Goal: Communication & Community: Answer question/provide support

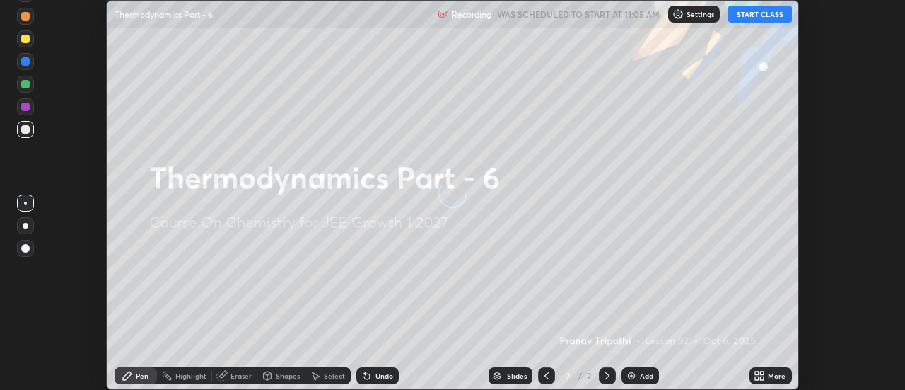
scroll to position [390, 905]
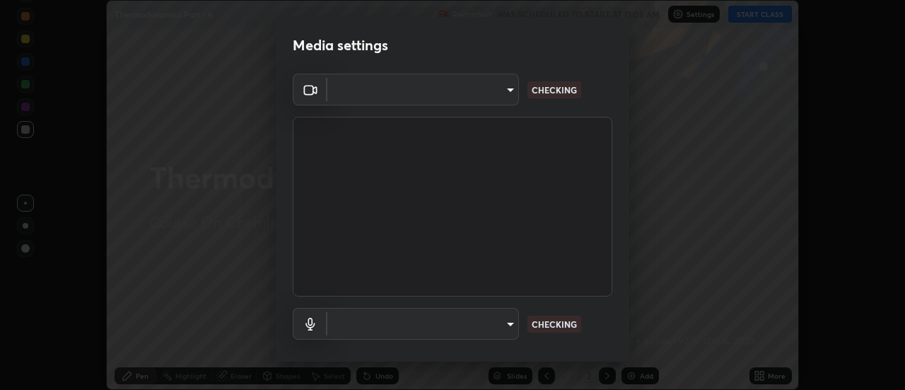
type input "751d449d604e4b96ecedde1e1f6f716fb17d1e84b34bafc94373a3023f52de87"
type input "default"
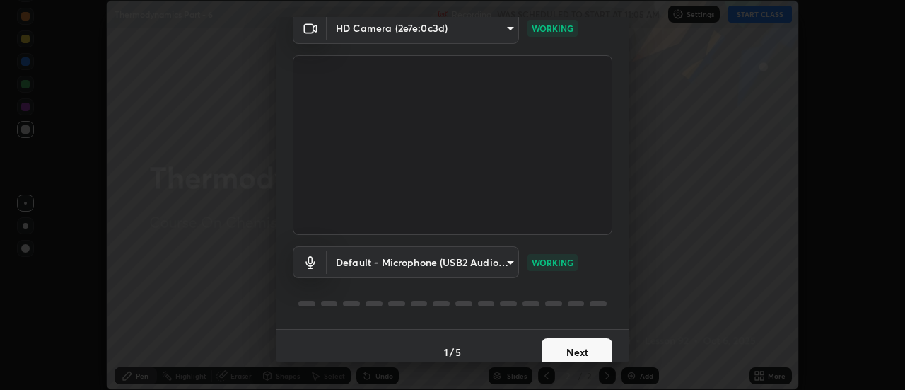
scroll to position [74, 0]
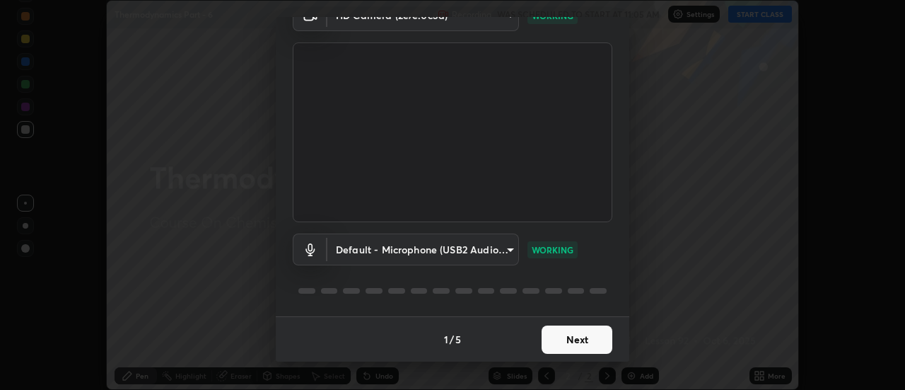
click at [567, 344] on button "Next" at bounding box center [577, 339] width 71 height 28
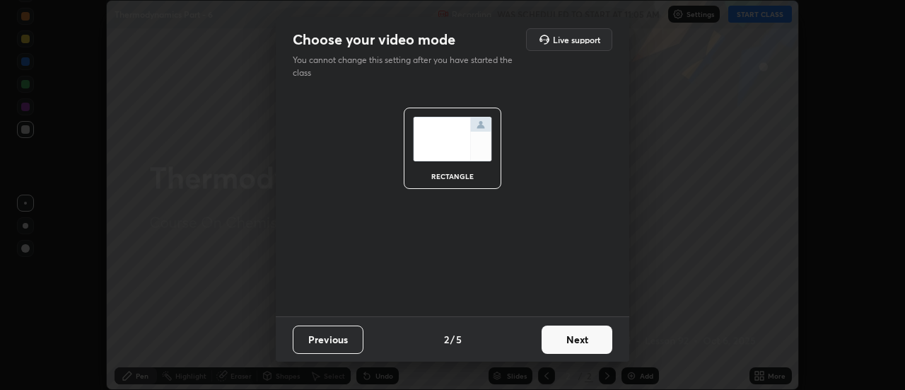
scroll to position [0, 0]
click at [575, 340] on button "Next" at bounding box center [577, 339] width 71 height 28
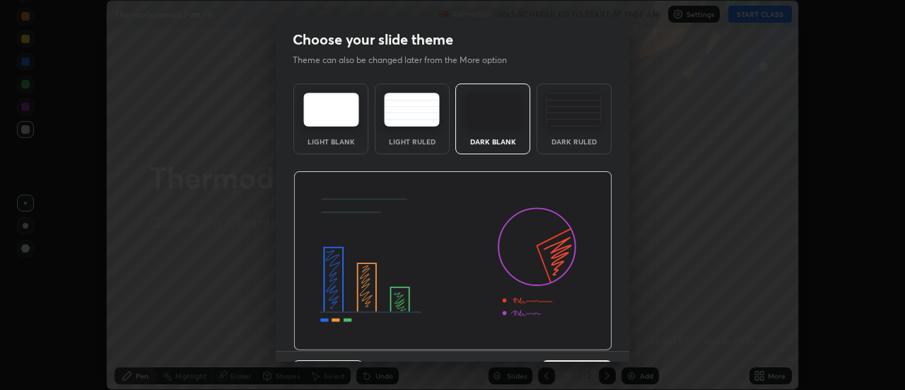
scroll to position [35, 0]
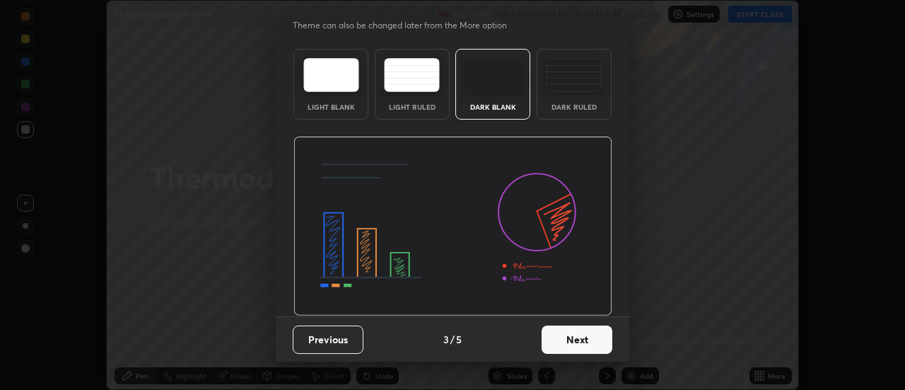
click at [583, 345] on button "Next" at bounding box center [577, 339] width 71 height 28
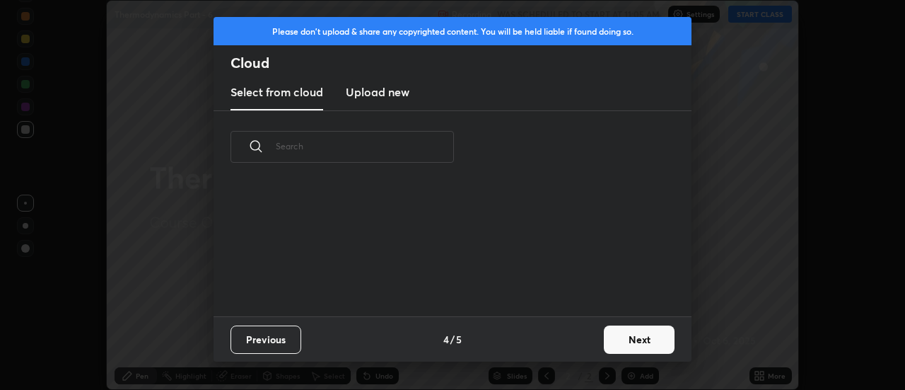
click at [644, 342] on button "Next" at bounding box center [639, 339] width 71 height 28
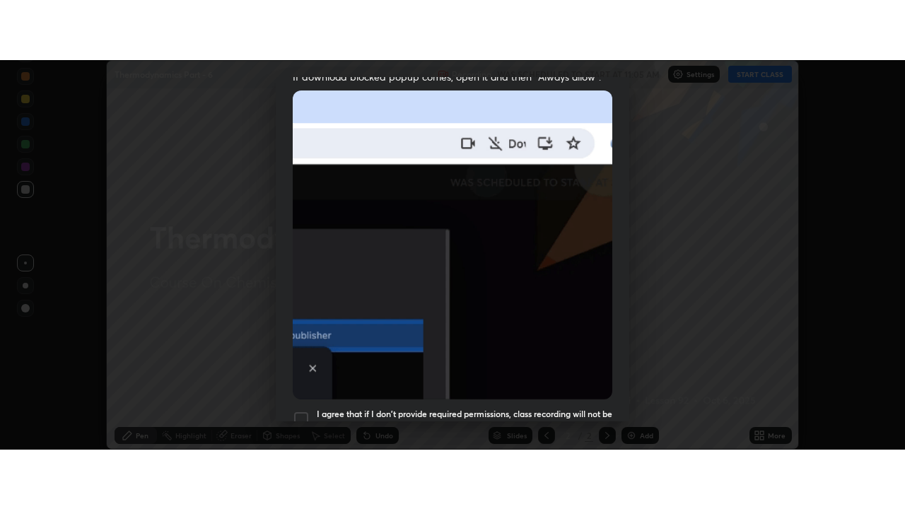
scroll to position [363, 0]
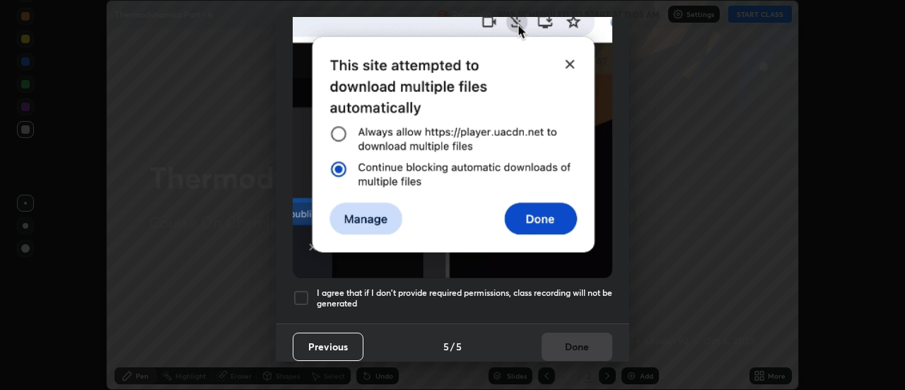
click at [303, 291] on div at bounding box center [301, 297] width 17 height 17
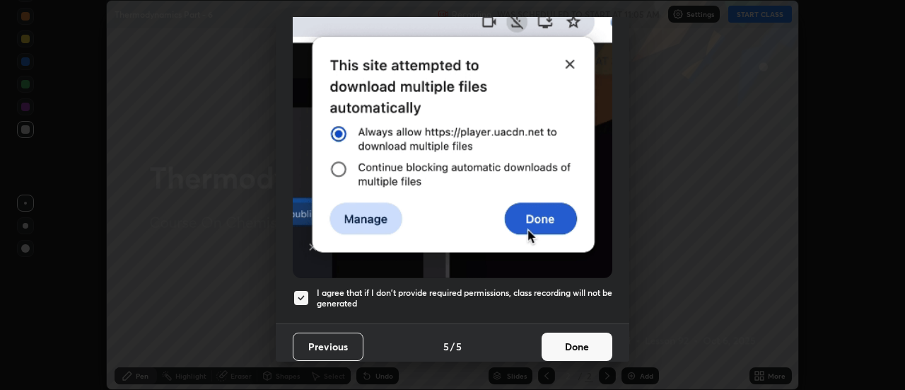
click at [589, 337] on button "Done" at bounding box center [577, 346] width 71 height 28
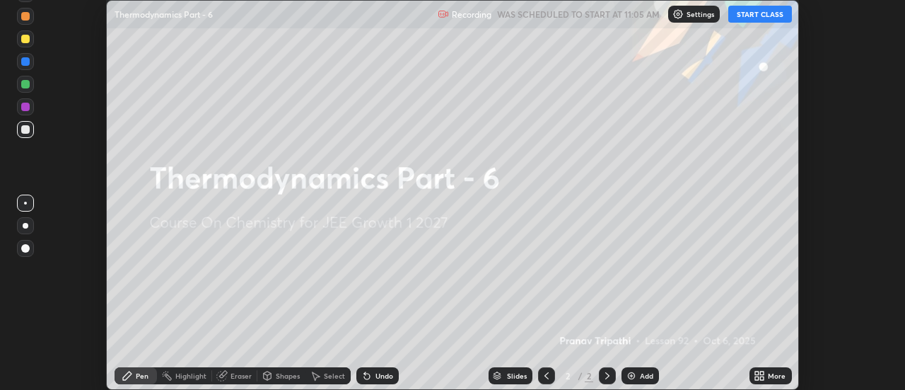
click at [757, 373] on icon at bounding box center [757, 373] width 4 height 4
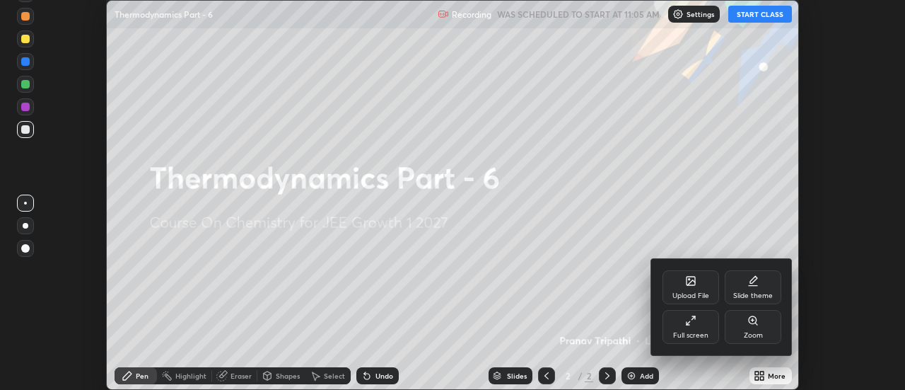
click at [700, 329] on div "Full screen" at bounding box center [691, 327] width 57 height 34
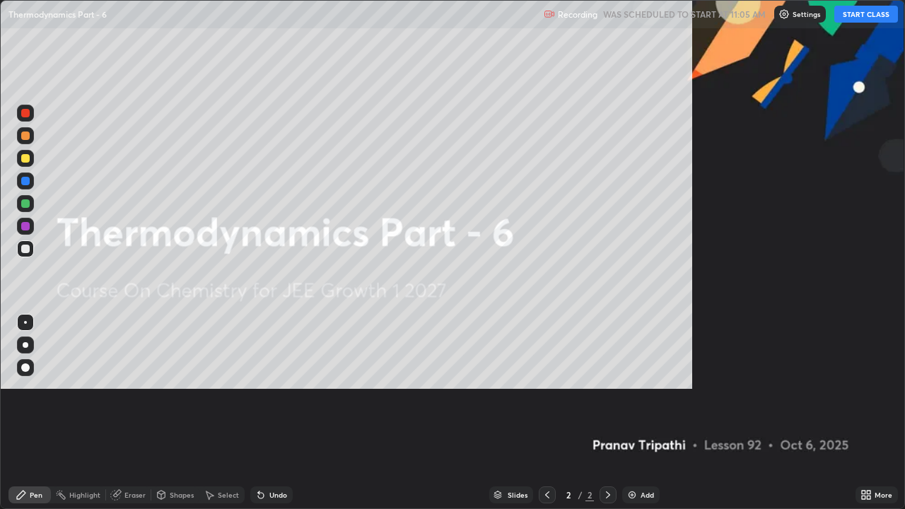
scroll to position [509, 905]
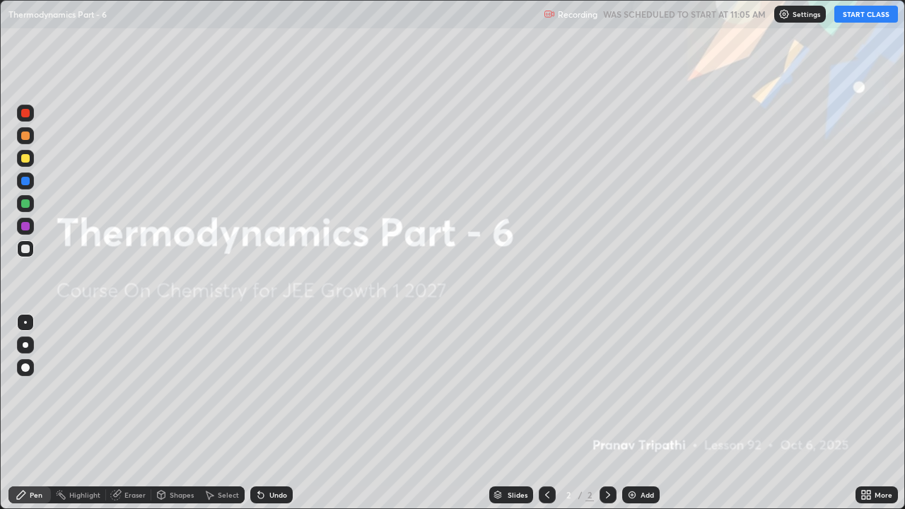
click at [856, 20] on button "START CLASS" at bounding box center [866, 14] width 64 height 17
click at [639, 389] on div "Add" at bounding box center [640, 494] width 37 height 17
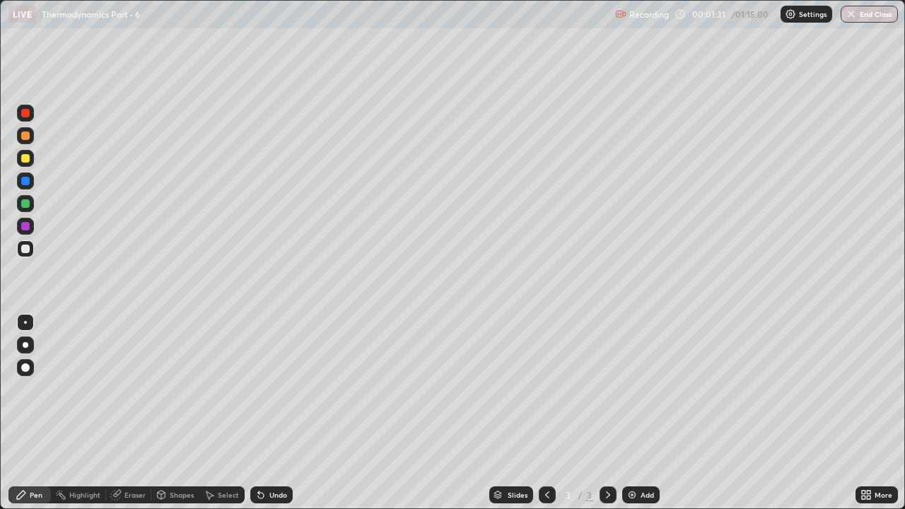
click at [134, 389] on div "Eraser" at bounding box center [134, 494] width 21 height 7
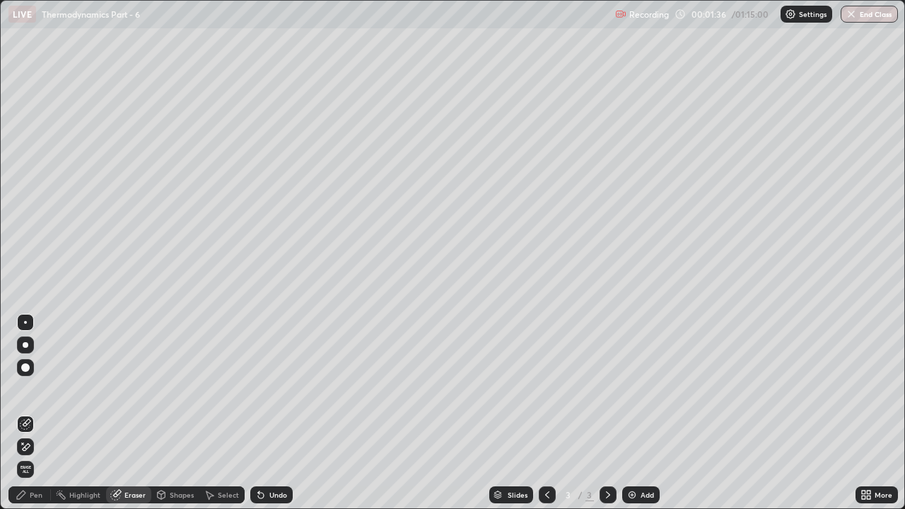
click at [35, 389] on div "Pen" at bounding box center [36, 494] width 13 height 7
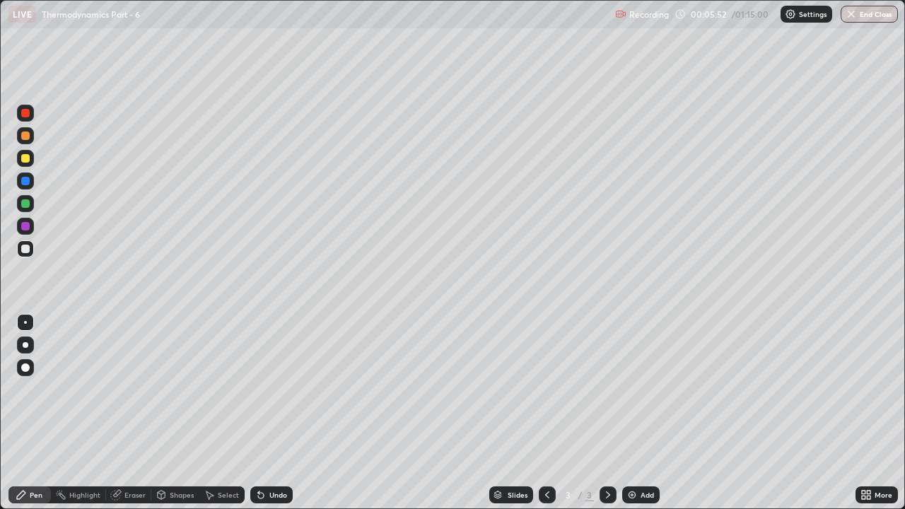
click at [641, 389] on div "Add" at bounding box center [647, 494] width 13 height 7
click at [638, 389] on div "Add" at bounding box center [640, 494] width 37 height 17
click at [33, 163] on div at bounding box center [25, 158] width 17 height 17
click at [25, 204] on div at bounding box center [25, 203] width 8 height 8
click at [137, 389] on div "Eraser" at bounding box center [134, 494] width 21 height 7
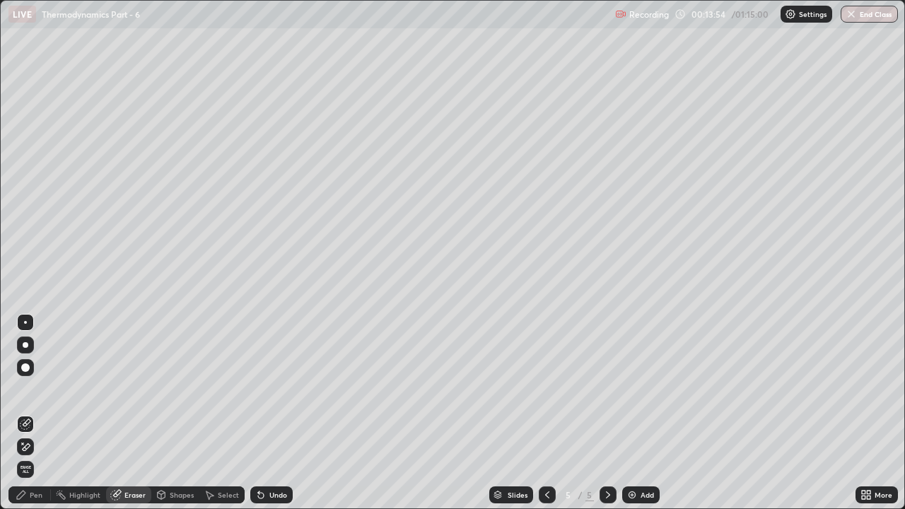
click at [39, 389] on div "Pen" at bounding box center [36, 494] width 13 height 7
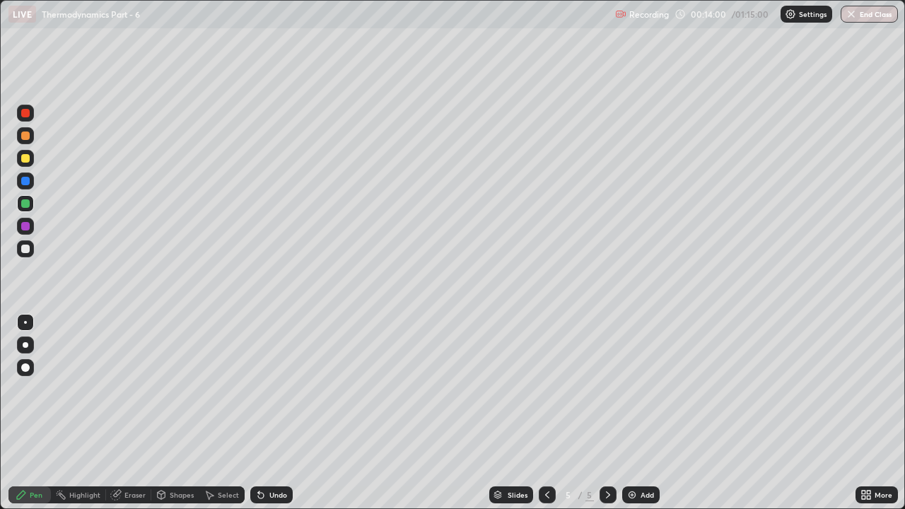
click at [27, 143] on div at bounding box center [25, 135] width 17 height 17
click at [26, 225] on div at bounding box center [25, 226] width 8 height 8
click at [134, 389] on div "Eraser" at bounding box center [134, 494] width 21 height 7
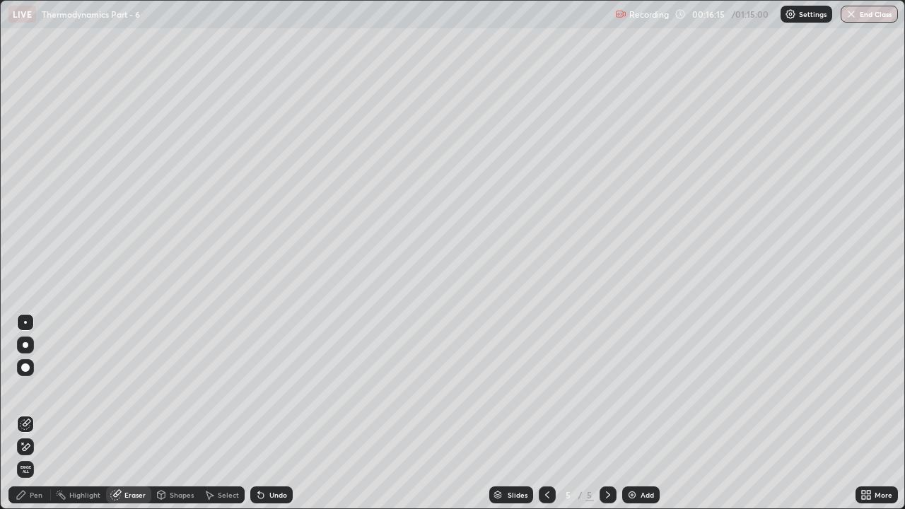
click at [37, 389] on div "Pen" at bounding box center [36, 494] width 13 height 7
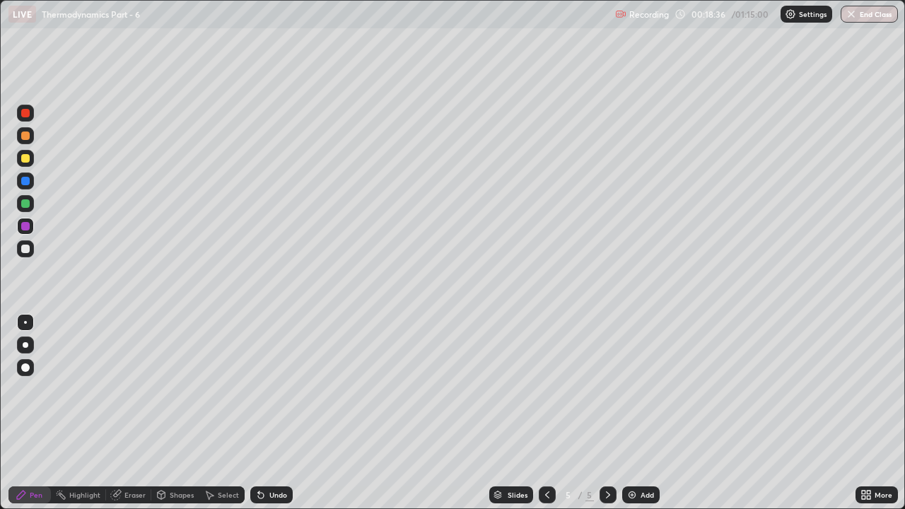
click at [28, 136] on div at bounding box center [25, 136] width 8 height 8
click at [641, 389] on div "Add" at bounding box center [647, 494] width 13 height 7
click at [24, 156] on div at bounding box center [25, 158] width 8 height 8
click at [24, 115] on div at bounding box center [25, 113] width 8 height 8
click at [26, 249] on div at bounding box center [25, 249] width 8 height 8
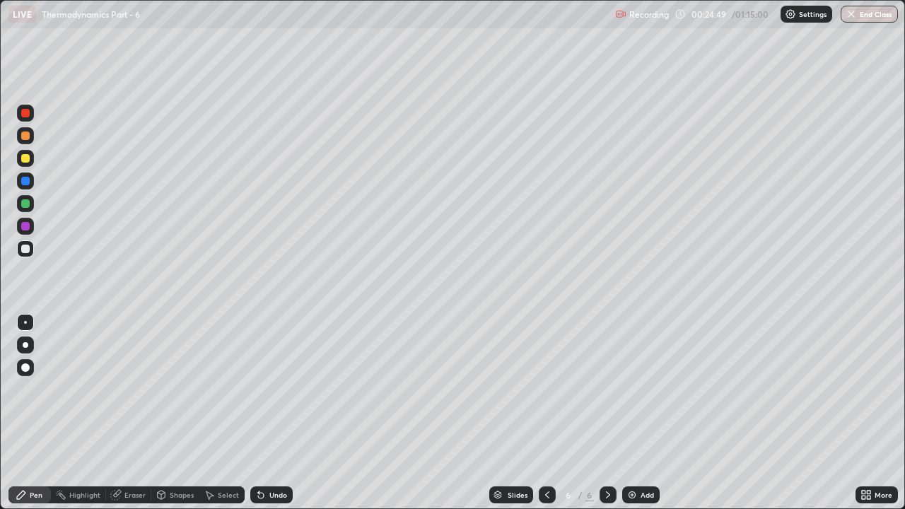
click at [27, 115] on div at bounding box center [25, 113] width 8 height 8
click at [27, 203] on div at bounding box center [25, 203] width 8 height 8
click at [629, 389] on img at bounding box center [631, 494] width 11 height 11
click at [88, 389] on div "Highlight" at bounding box center [84, 494] width 31 height 7
click at [552, 389] on div at bounding box center [547, 494] width 17 height 17
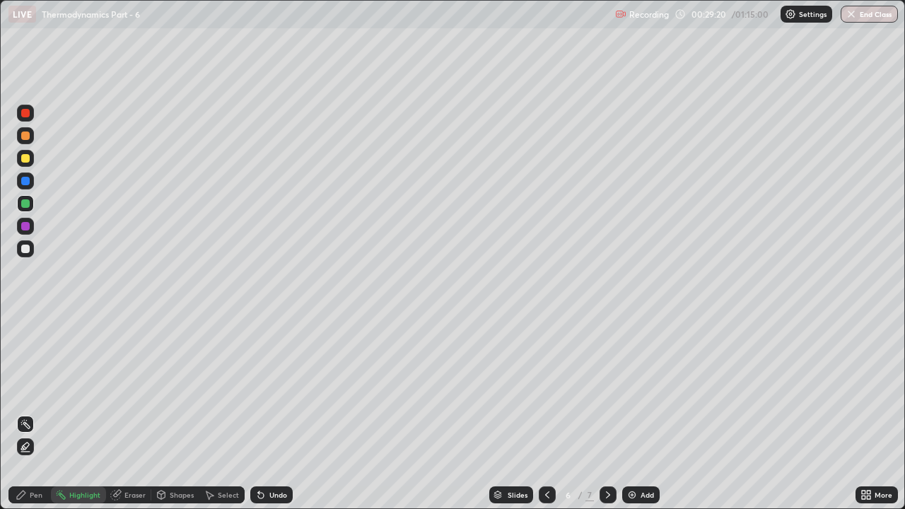
click at [609, 389] on icon at bounding box center [607, 494] width 11 height 11
click at [546, 389] on icon at bounding box center [547, 494] width 11 height 11
click at [605, 389] on icon at bounding box center [607, 494] width 11 height 11
click at [547, 389] on icon at bounding box center [547, 494] width 11 height 11
click at [608, 389] on icon at bounding box center [607, 494] width 11 height 11
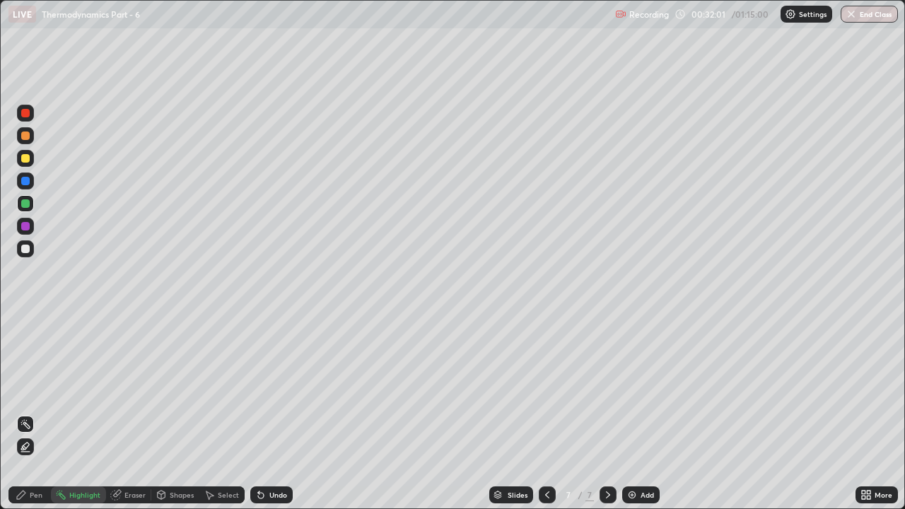
click at [40, 389] on div "Pen" at bounding box center [36, 494] width 13 height 7
click at [31, 139] on div at bounding box center [25, 135] width 17 height 17
click at [29, 115] on div at bounding box center [25, 113] width 8 height 8
click at [130, 389] on div "Eraser" at bounding box center [134, 494] width 21 height 7
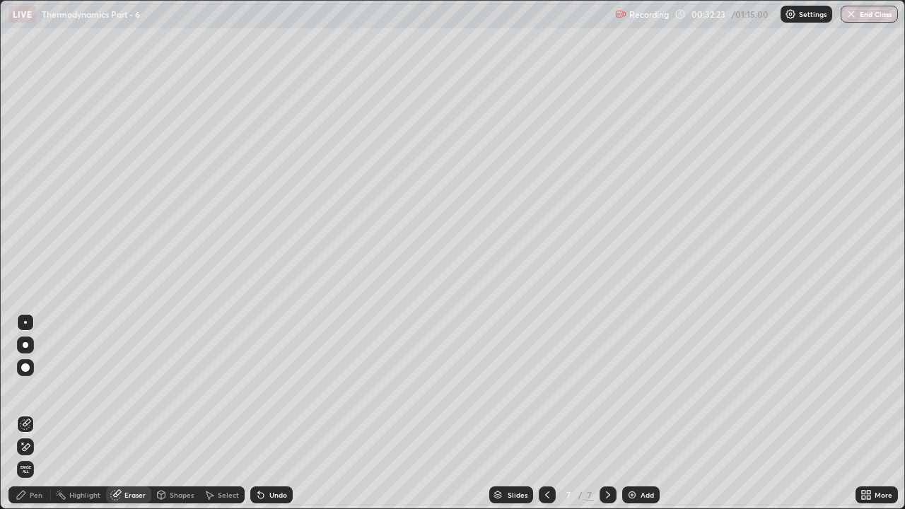
click at [35, 389] on div "Pen" at bounding box center [36, 494] width 13 height 7
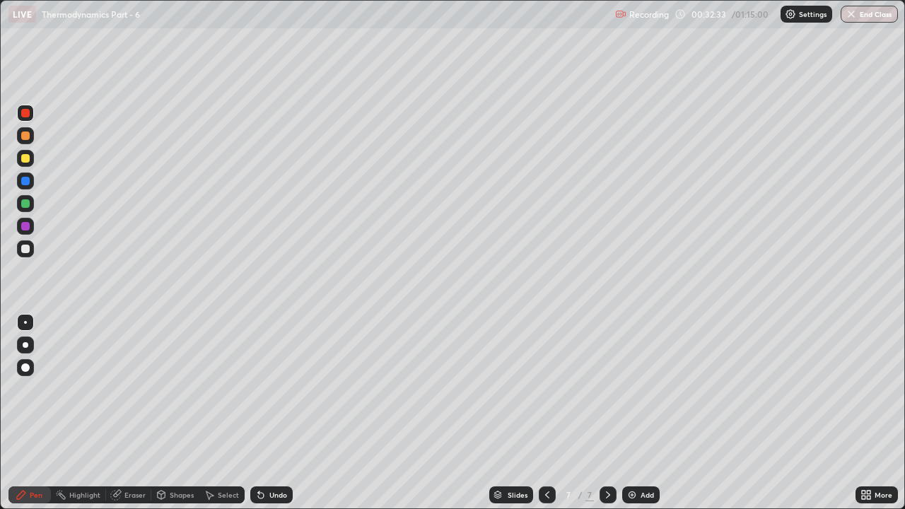
click at [26, 250] on div at bounding box center [25, 249] width 8 height 8
click at [124, 389] on div "Eraser" at bounding box center [134, 494] width 21 height 7
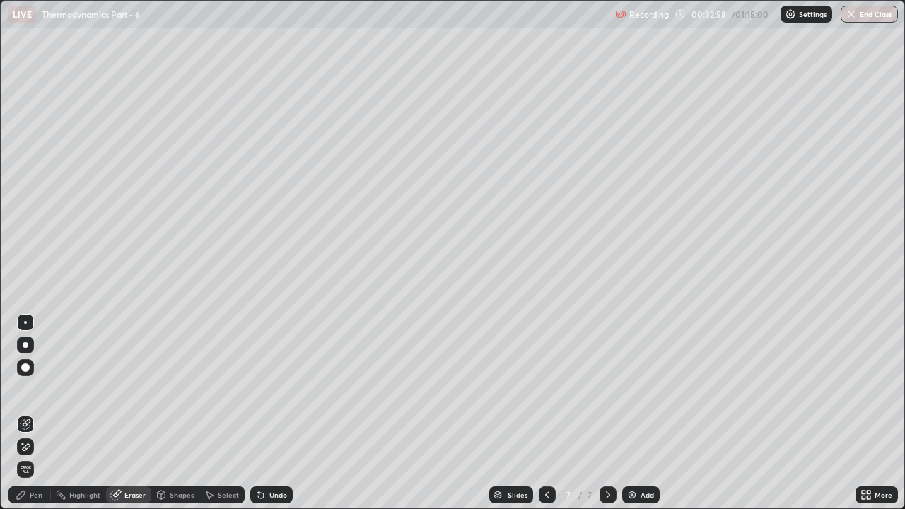
click at [37, 389] on div "Pen" at bounding box center [36, 494] width 13 height 7
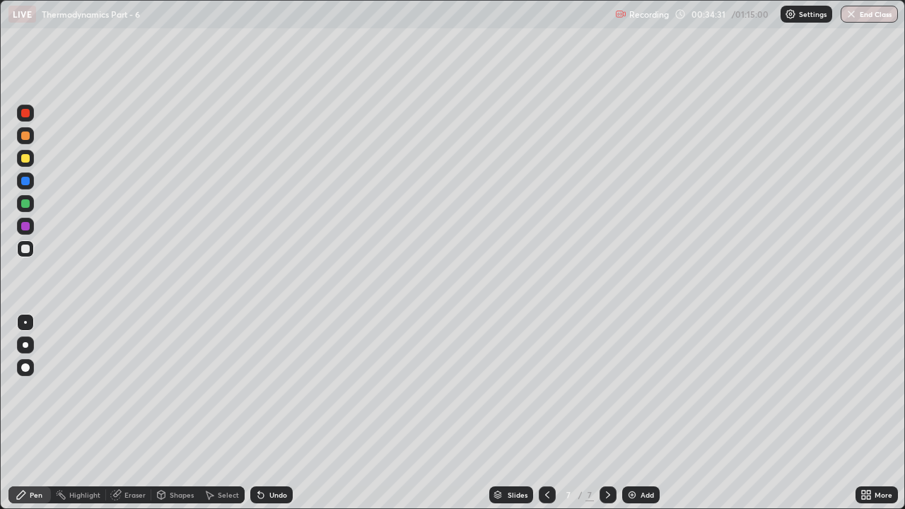
click at [26, 158] on div at bounding box center [25, 158] width 8 height 8
click at [635, 389] on img at bounding box center [631, 494] width 11 height 11
click at [27, 250] on div at bounding box center [25, 249] width 8 height 8
click at [133, 389] on div "Eraser" at bounding box center [134, 494] width 21 height 7
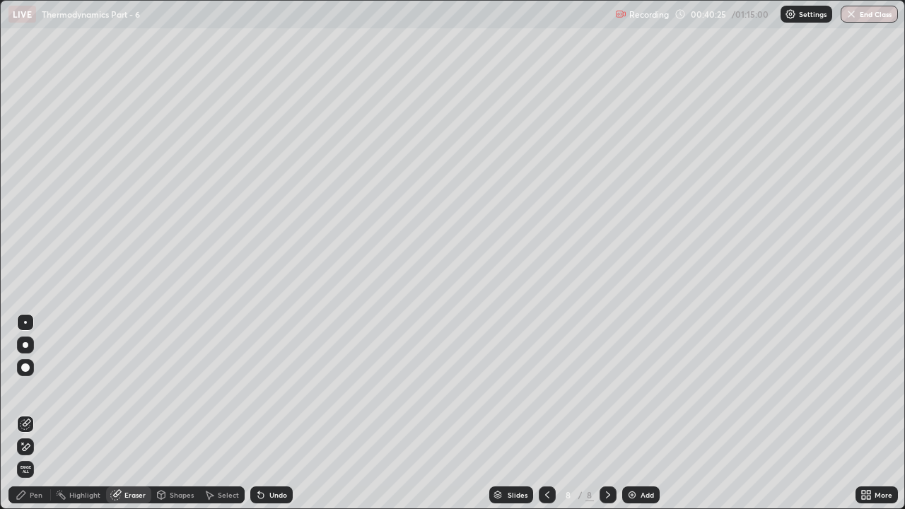
click at [38, 389] on div "Pen" at bounding box center [36, 494] width 13 height 7
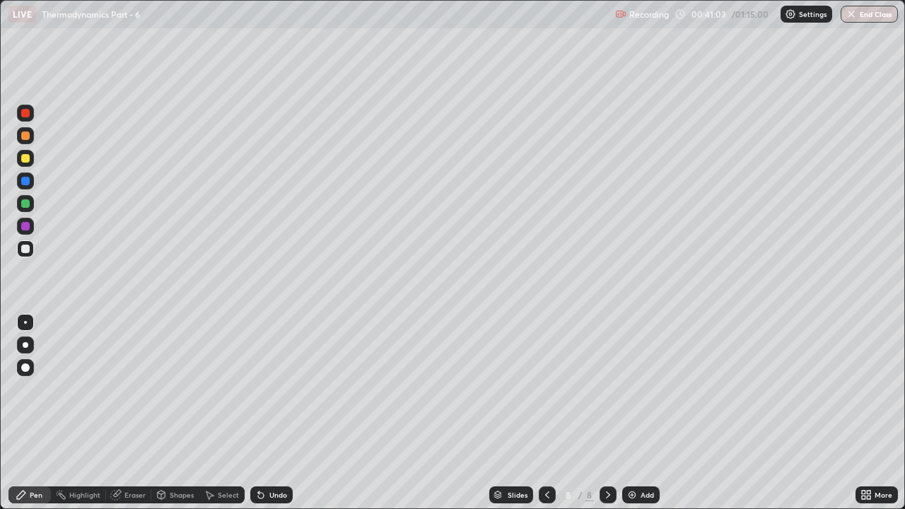
click at [143, 389] on div "Eraser" at bounding box center [134, 494] width 21 height 7
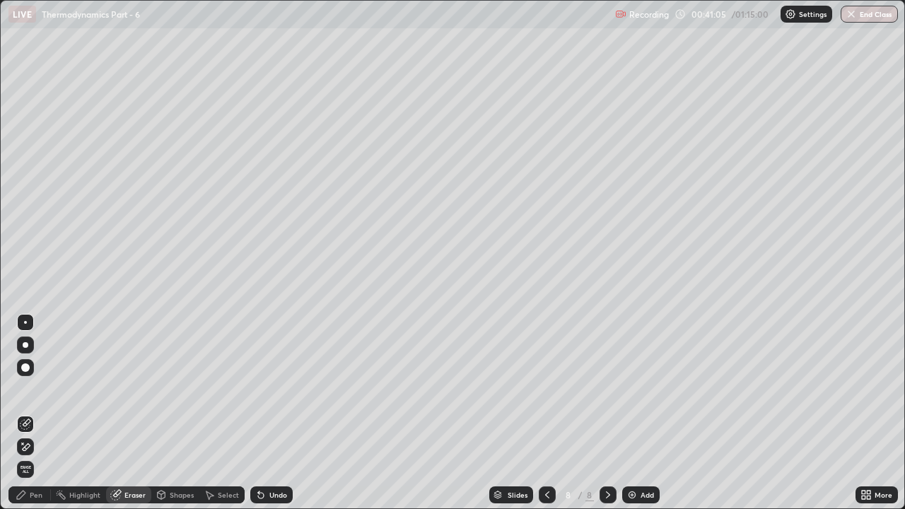
click at [38, 389] on div "Pen" at bounding box center [36, 494] width 13 height 7
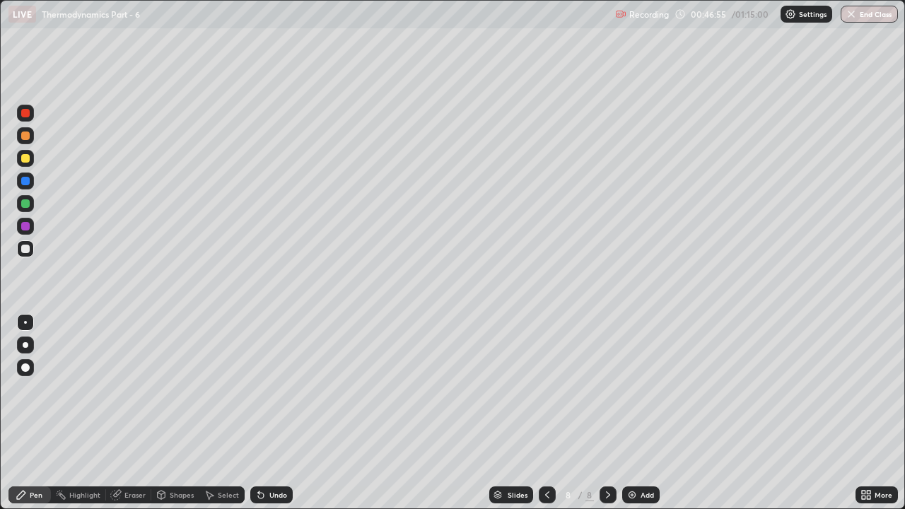
click at [642, 389] on div "Add" at bounding box center [647, 494] width 13 height 7
click at [25, 143] on div at bounding box center [25, 135] width 17 height 17
click at [25, 204] on div at bounding box center [25, 203] width 8 height 8
click at [28, 138] on div at bounding box center [25, 136] width 8 height 8
click at [29, 250] on div at bounding box center [25, 249] width 8 height 8
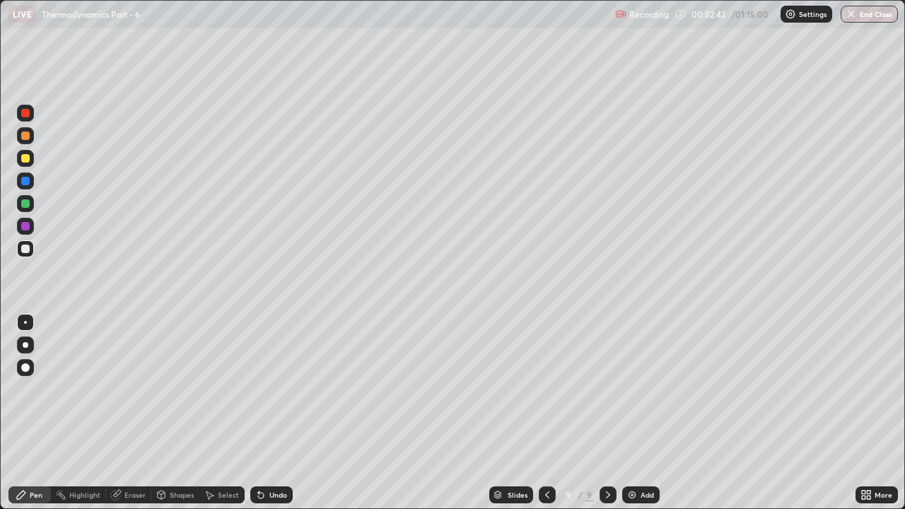
click at [645, 389] on div "Add" at bounding box center [647, 494] width 13 height 7
click at [546, 389] on icon at bounding box center [546, 494] width 4 height 7
click at [641, 389] on div "Add" at bounding box center [647, 494] width 13 height 7
click at [127, 389] on div "Eraser" at bounding box center [134, 494] width 21 height 7
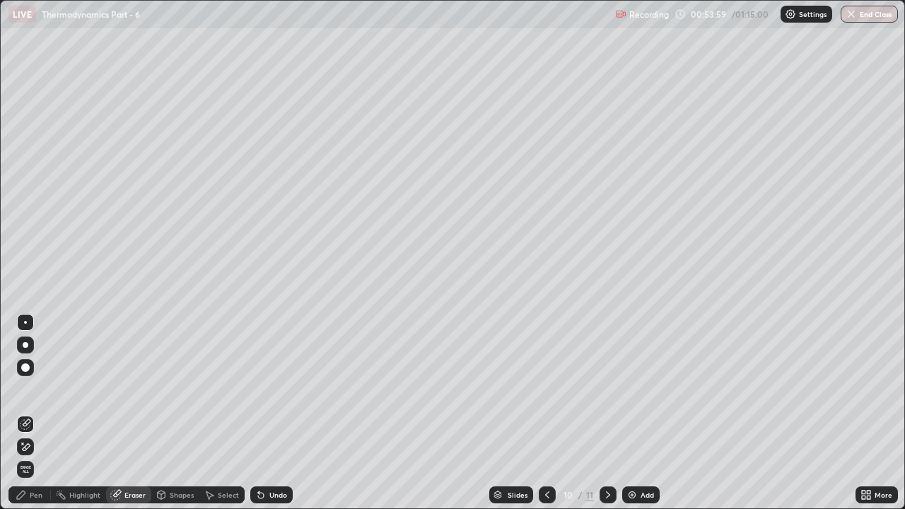
click at [28, 389] on div "Pen" at bounding box center [29, 494] width 42 height 17
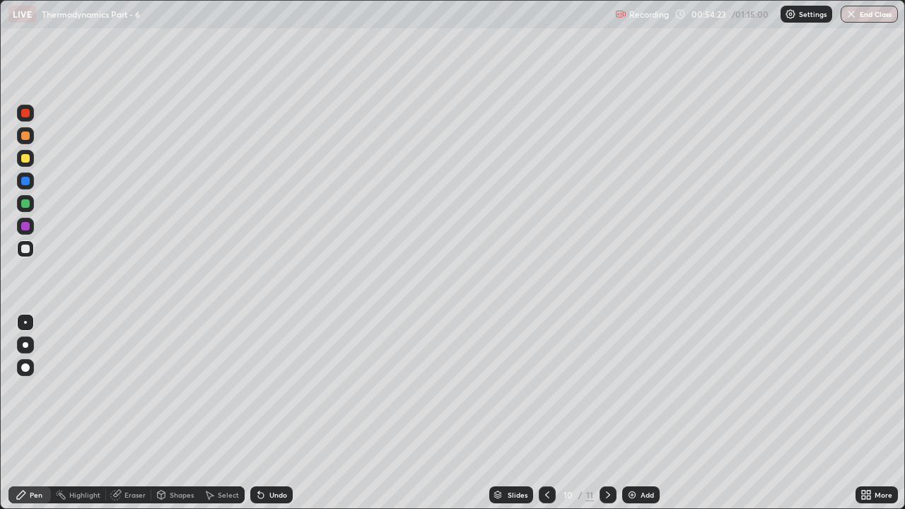
click at [552, 389] on div at bounding box center [547, 494] width 17 height 17
click at [605, 389] on icon at bounding box center [607, 494] width 11 height 11
click at [636, 389] on img at bounding box center [631, 494] width 11 height 11
click at [132, 389] on div "Eraser" at bounding box center [128, 494] width 45 height 17
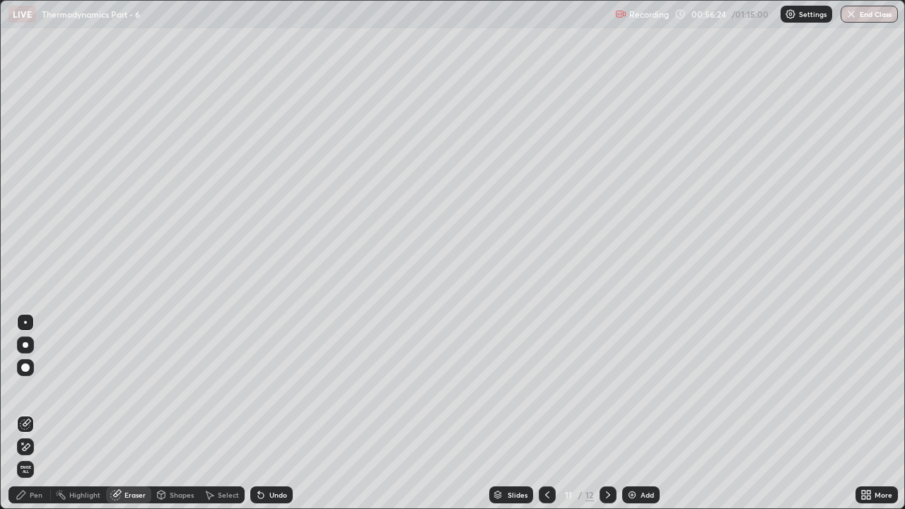
click at [32, 389] on div "Pen" at bounding box center [36, 494] width 13 height 7
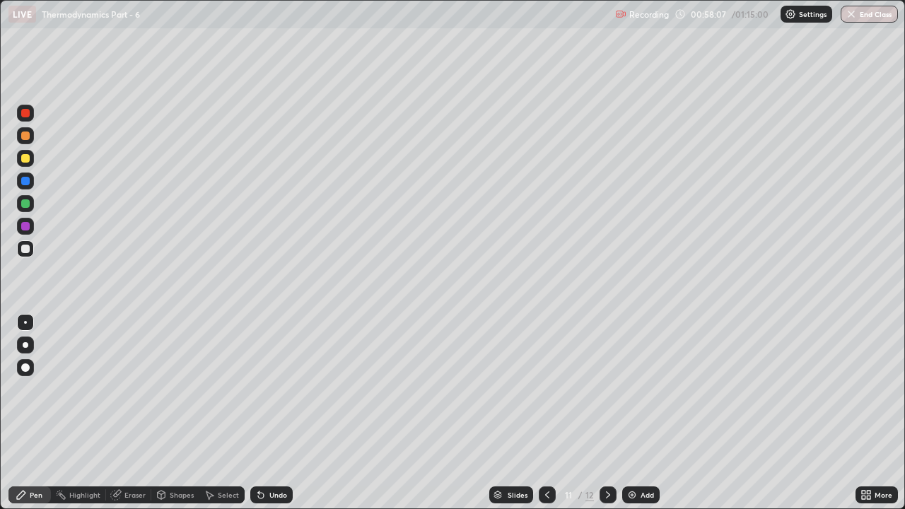
click at [130, 389] on div "Eraser" at bounding box center [134, 494] width 21 height 7
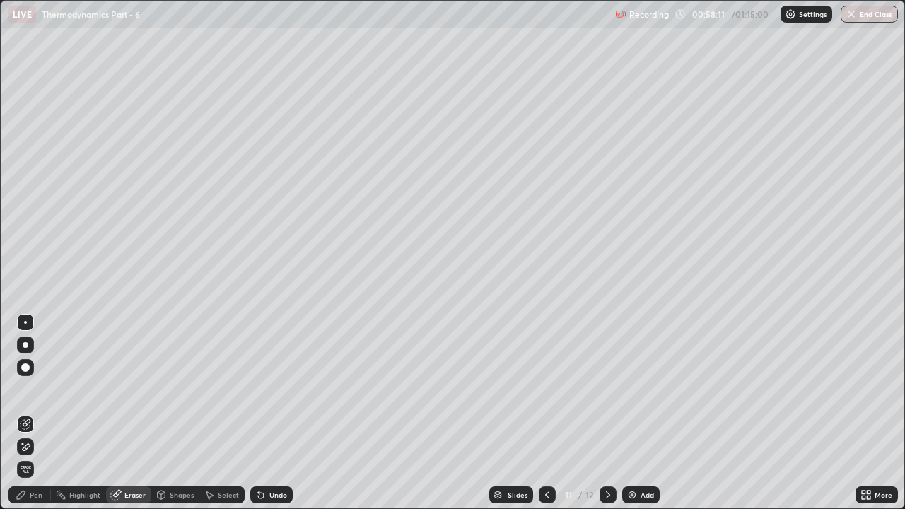
click at [36, 389] on div "Pen" at bounding box center [36, 494] width 13 height 7
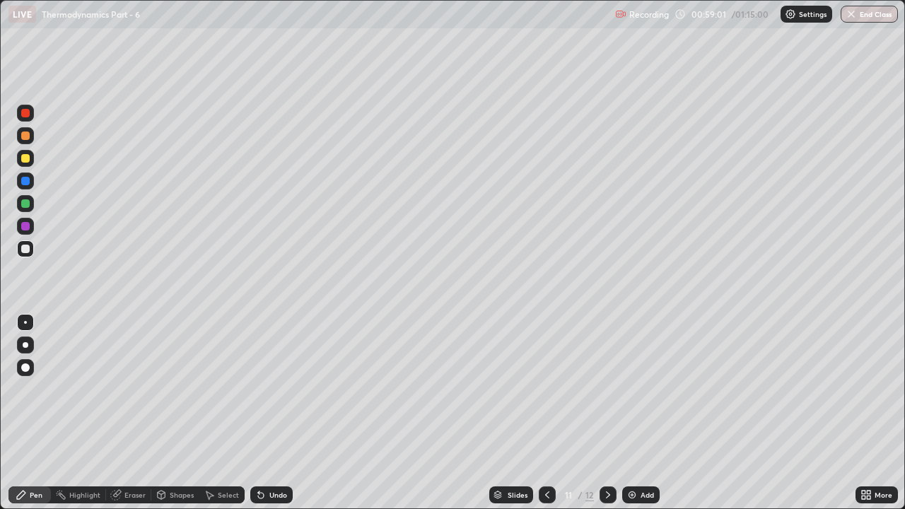
click at [129, 389] on div "Eraser" at bounding box center [134, 494] width 21 height 7
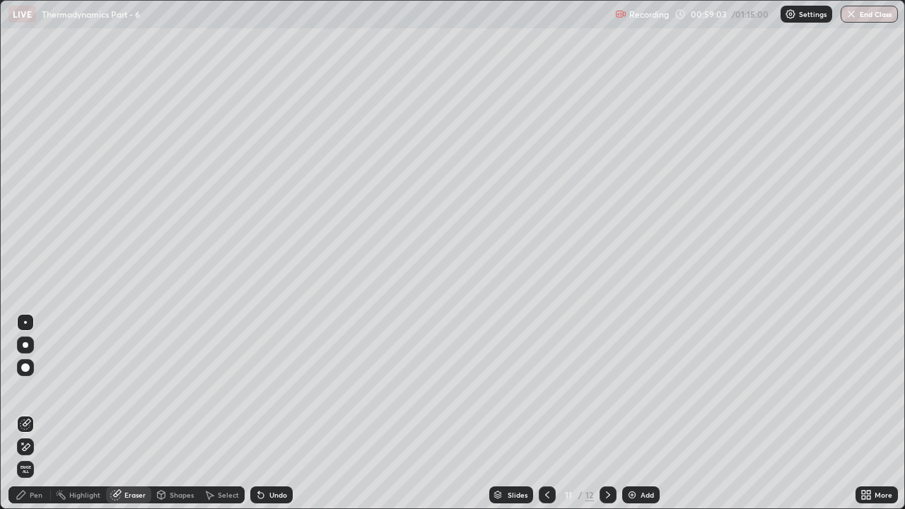
click at [33, 389] on div "Pen" at bounding box center [36, 494] width 13 height 7
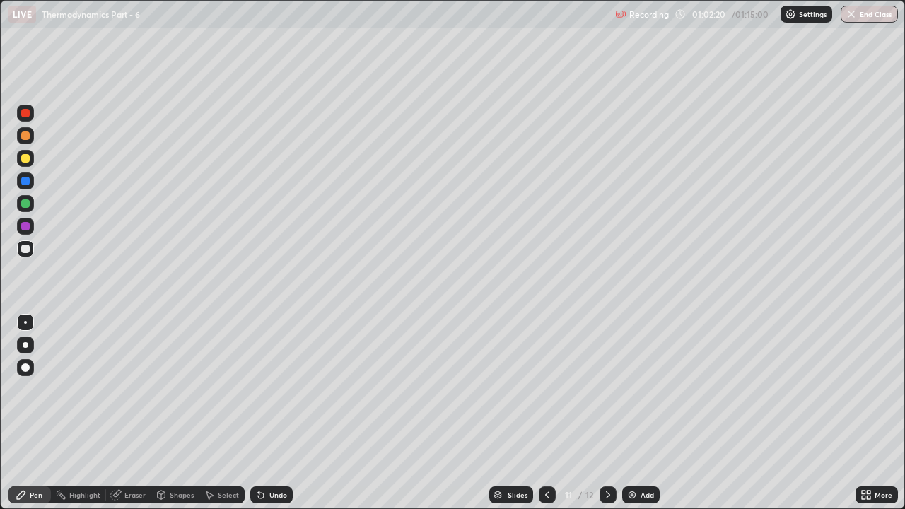
click at [25, 204] on div at bounding box center [25, 203] width 8 height 8
click at [25, 158] on div at bounding box center [25, 158] width 8 height 8
click at [130, 389] on div "Eraser" at bounding box center [134, 494] width 21 height 7
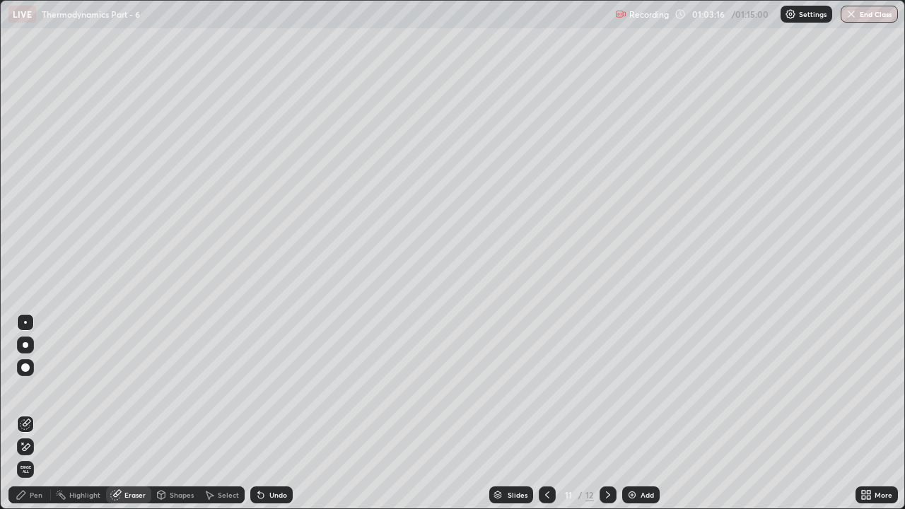
click at [37, 389] on div "Pen" at bounding box center [36, 494] width 13 height 7
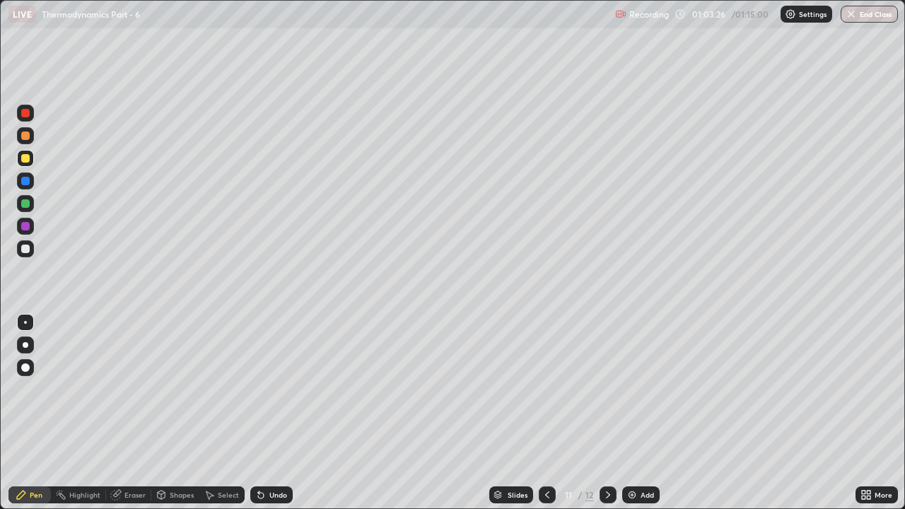
click at [26, 181] on div at bounding box center [25, 181] width 8 height 8
click at [32, 115] on div at bounding box center [25, 113] width 17 height 17
click at [26, 249] on div at bounding box center [25, 249] width 8 height 8
click at [25, 204] on div at bounding box center [25, 203] width 8 height 8
click at [139, 389] on div "Eraser" at bounding box center [134, 494] width 21 height 7
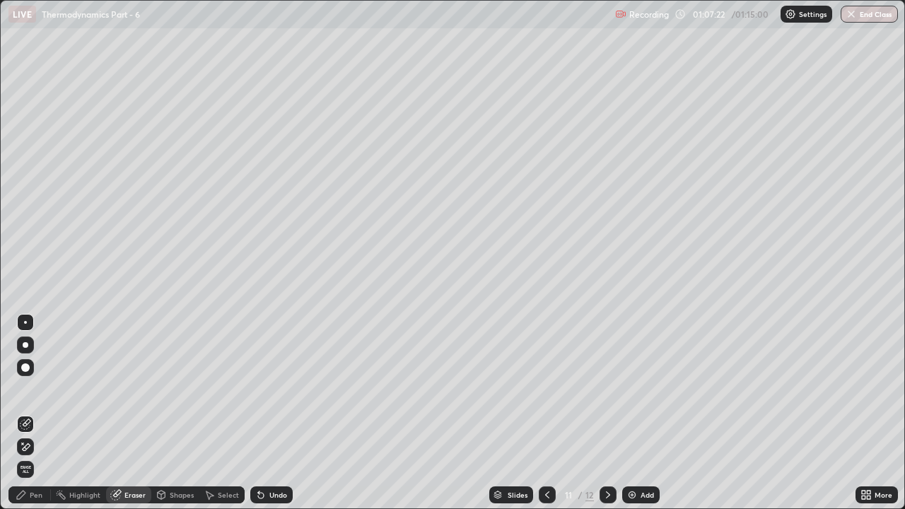
click at [43, 389] on div "Pen" at bounding box center [29, 494] width 42 height 17
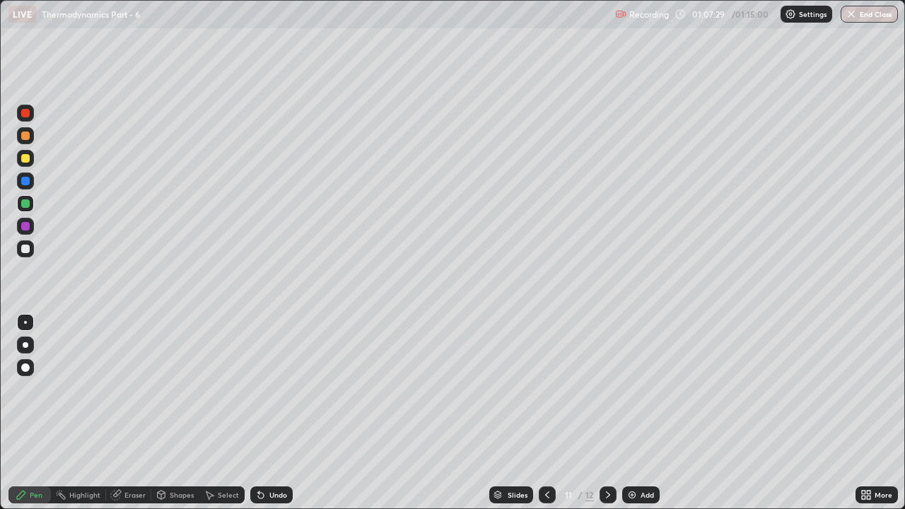
click at [141, 389] on div "Eraser" at bounding box center [134, 494] width 21 height 7
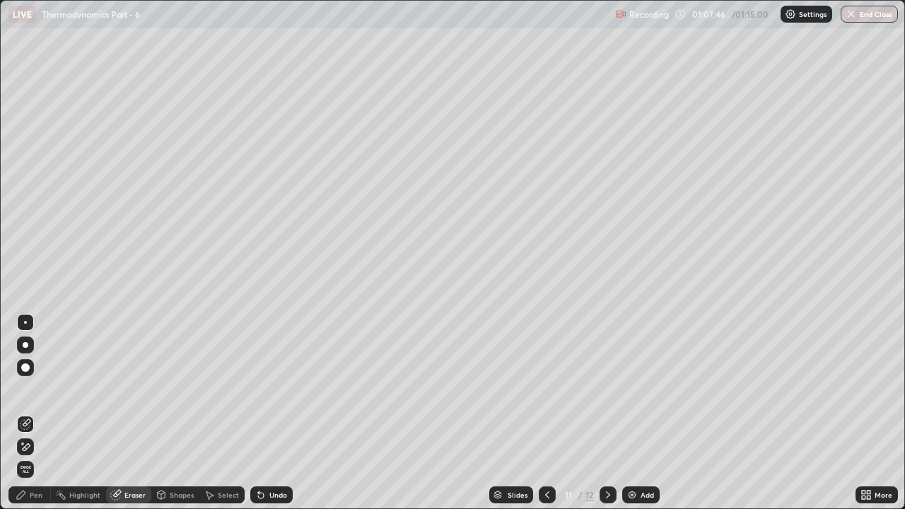
click at [42, 389] on div "Pen" at bounding box center [29, 494] width 42 height 17
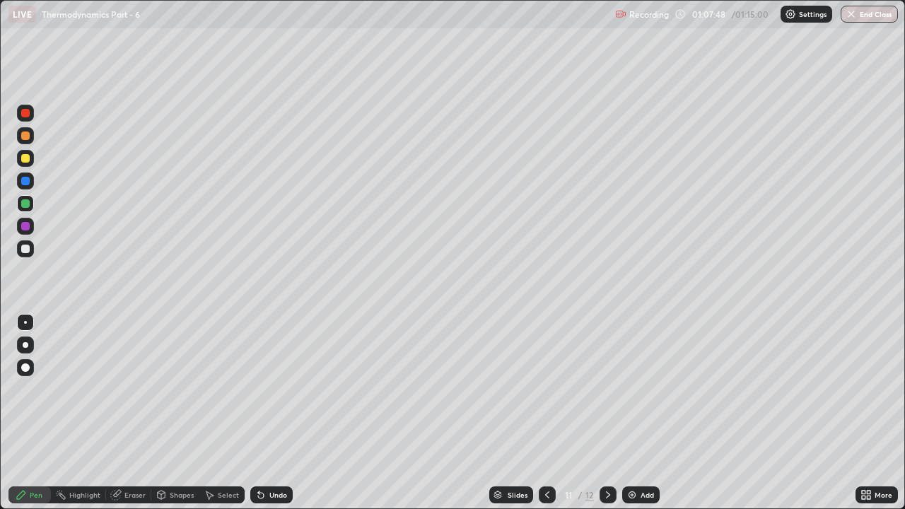
click at [27, 245] on div at bounding box center [25, 249] width 8 height 8
click at [609, 389] on icon at bounding box center [608, 494] width 4 height 7
click at [32, 201] on div at bounding box center [25, 203] width 17 height 17
click at [27, 250] on div at bounding box center [25, 249] width 8 height 8
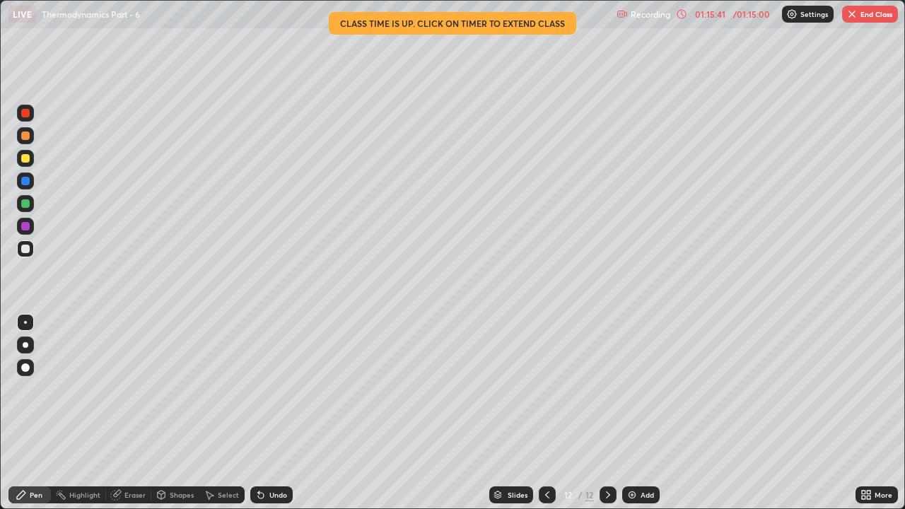
click at [860, 14] on button "End Class" at bounding box center [870, 14] width 56 height 17
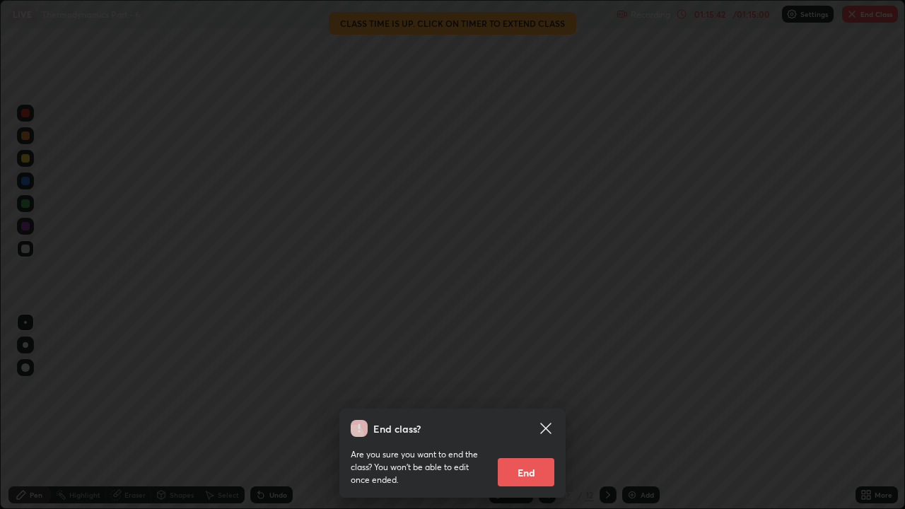
click at [528, 389] on button "End" at bounding box center [526, 472] width 57 height 28
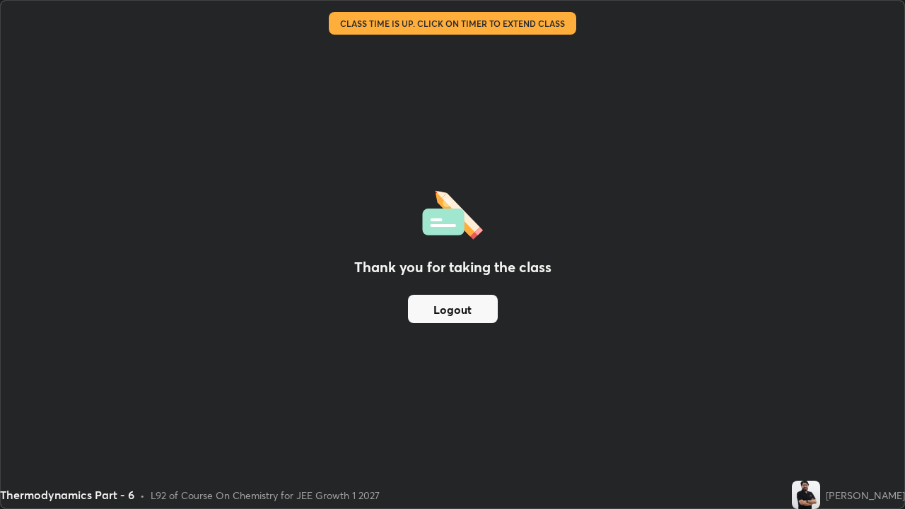
click at [458, 310] on button "Logout" at bounding box center [453, 309] width 90 height 28
